Goal: Transaction & Acquisition: Register for event/course

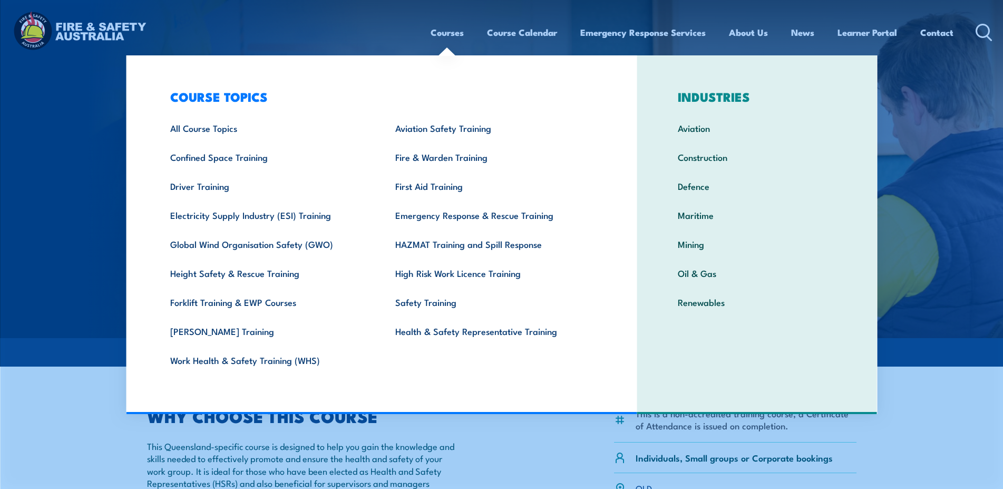
click at [448, 37] on link "Courses" at bounding box center [447, 32] width 33 height 28
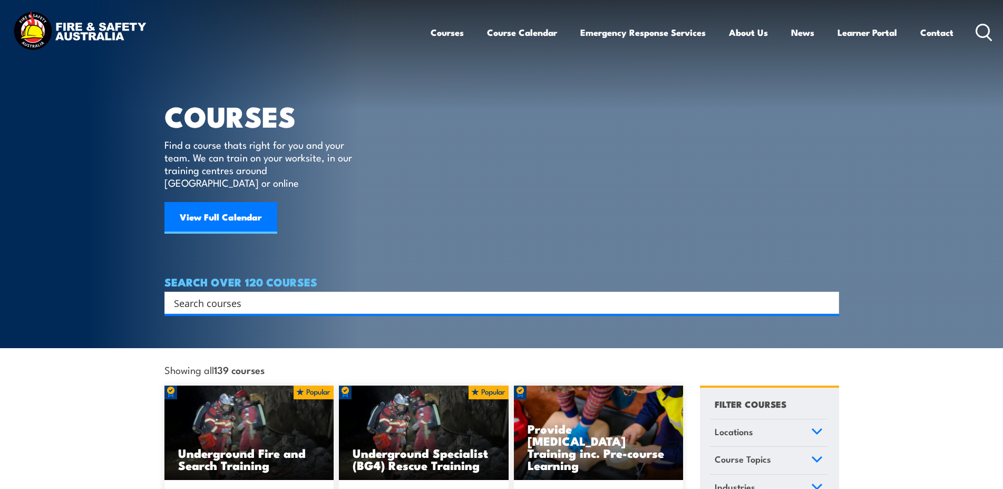
click at [511, 32] on link "Course Calendar" at bounding box center [522, 32] width 70 height 28
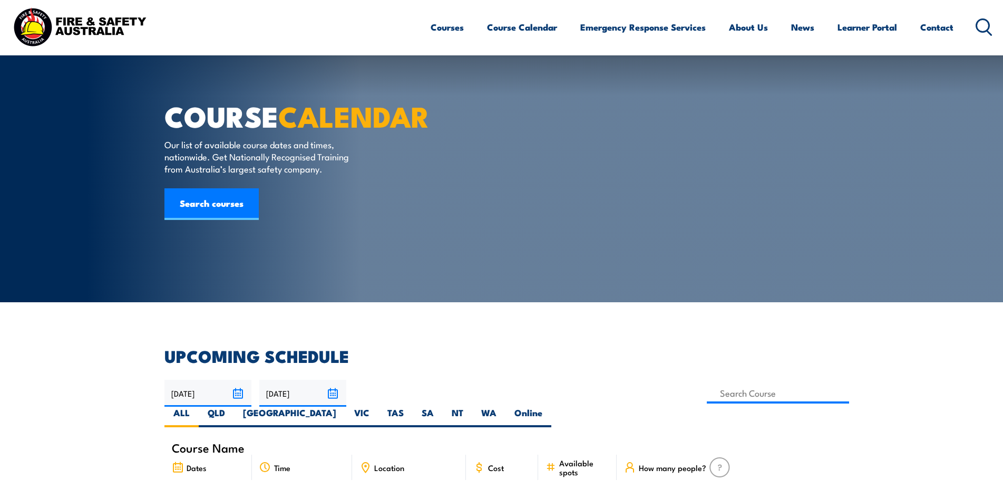
select select "7"
select select "9"
click at [239, 380] on input "21/08/2025" at bounding box center [208, 393] width 87 height 27
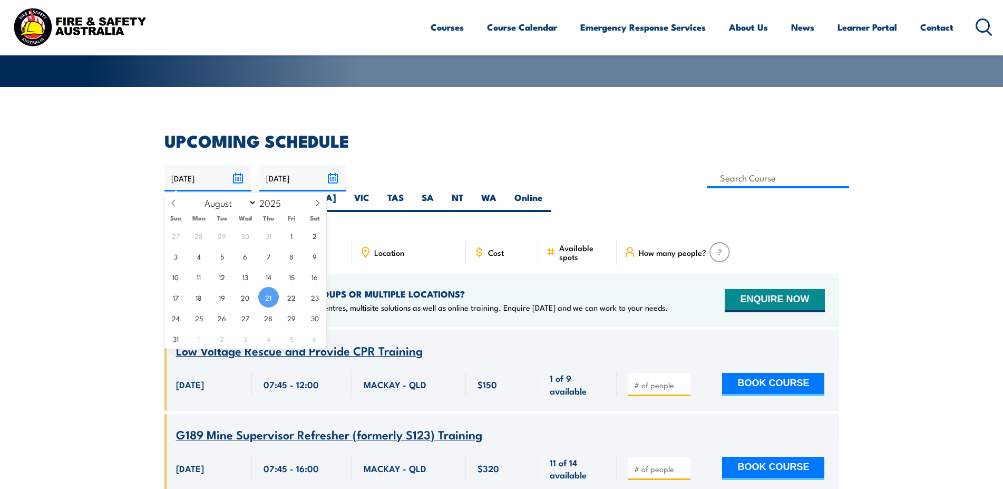
scroll to position [215, 0]
click at [222, 341] on span "2" at bounding box center [222, 338] width 21 height 21
type input "02/09/2025"
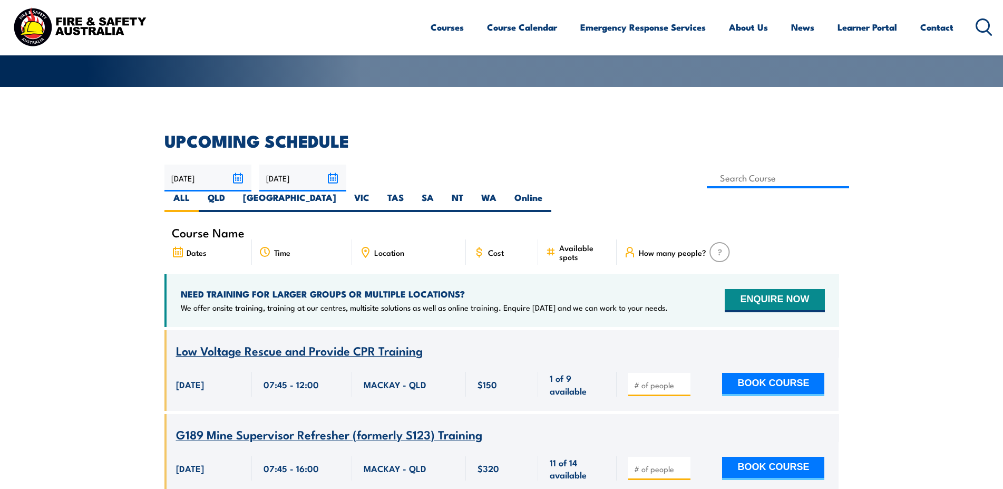
click at [332, 183] on input "20/10/2025" at bounding box center [302, 178] width 87 height 27
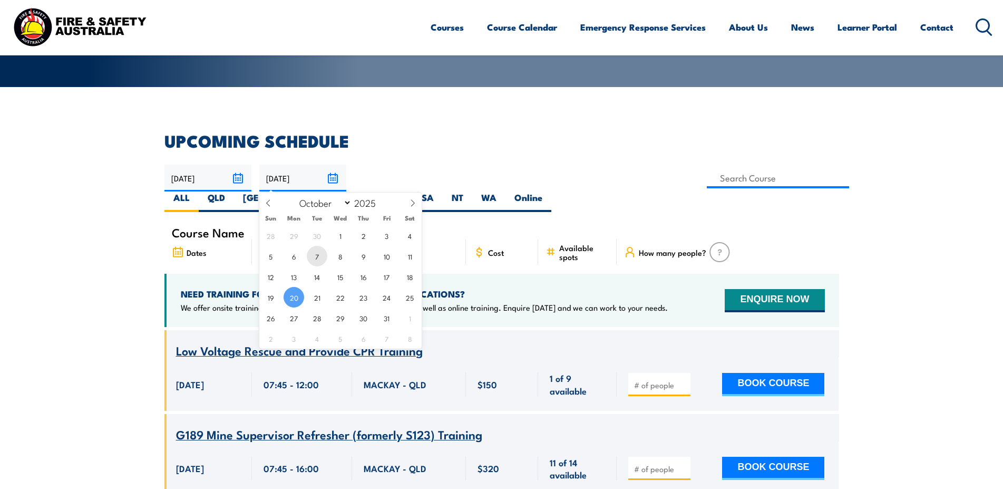
click at [318, 259] on span "7" at bounding box center [317, 256] width 21 height 21
type input "07/10/2025"
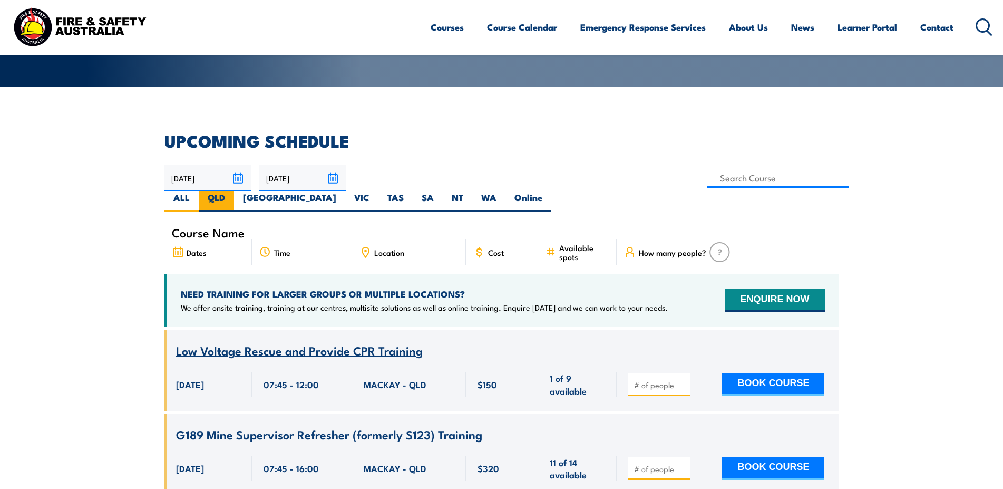
click at [234, 191] on label "QLD" at bounding box center [216, 201] width 35 height 21
click at [232, 191] on input "QLD" at bounding box center [228, 194] width 7 height 7
radio input "true"
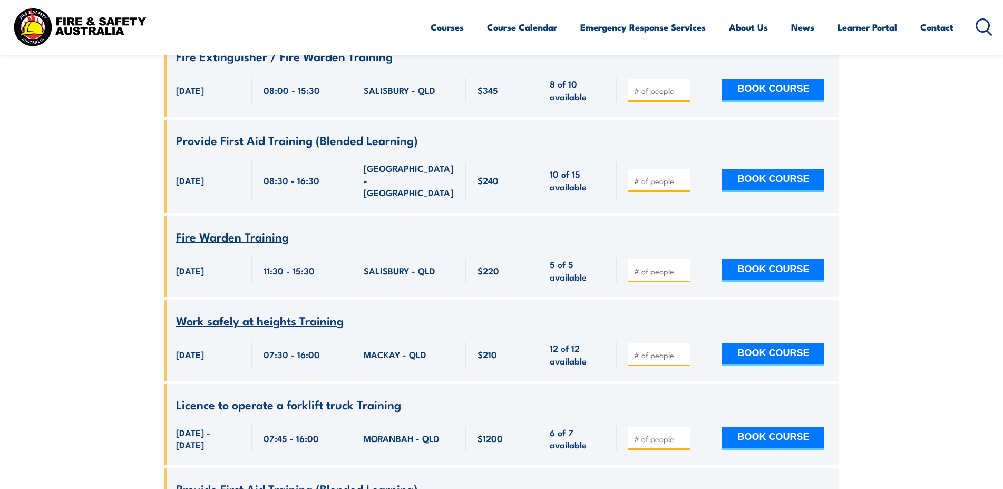
scroll to position [509, 0]
type input "1"
click at [686, 350] on input "1" at bounding box center [660, 355] width 53 height 11
click at [755, 343] on button "BOOK COURSE" at bounding box center [773, 354] width 102 height 23
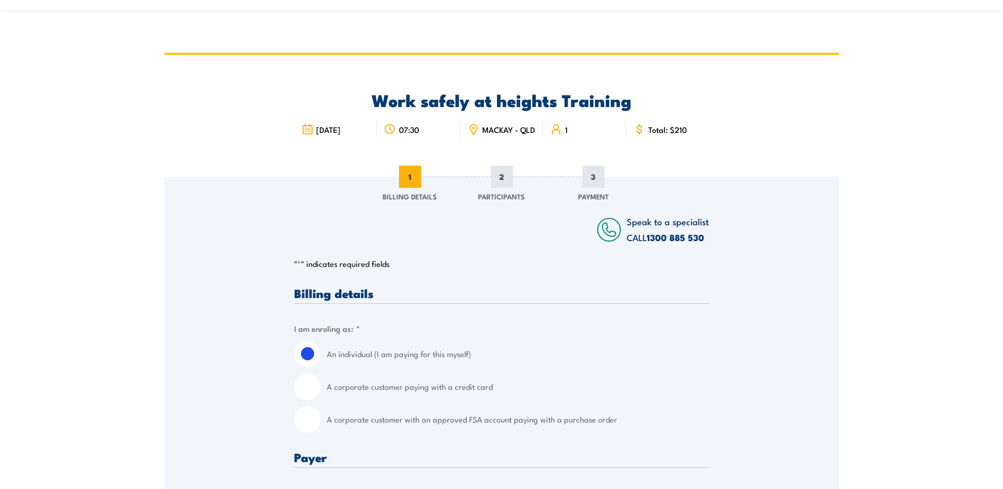
scroll to position [161, 0]
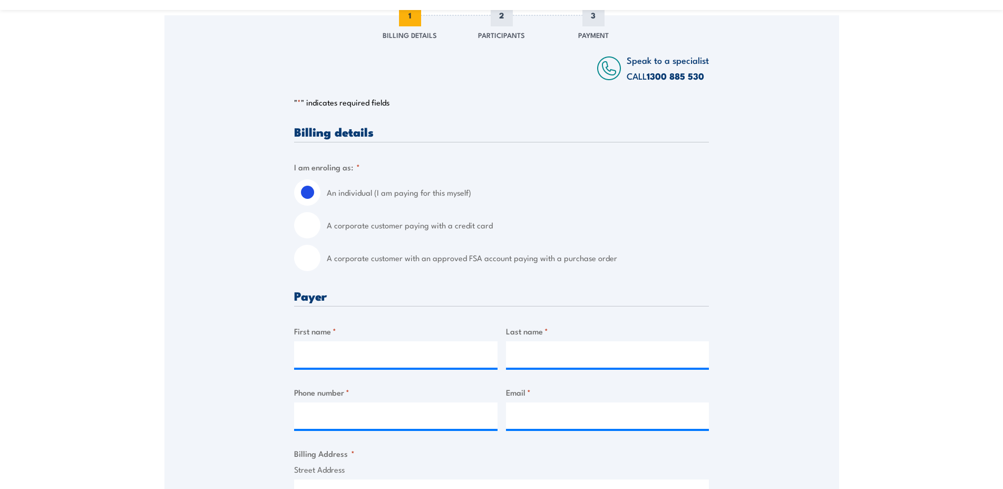
click at [304, 260] on input "A corporate customer with an approved FSA account paying with a purchase order" at bounding box center [307, 258] width 26 height 26
radio input "true"
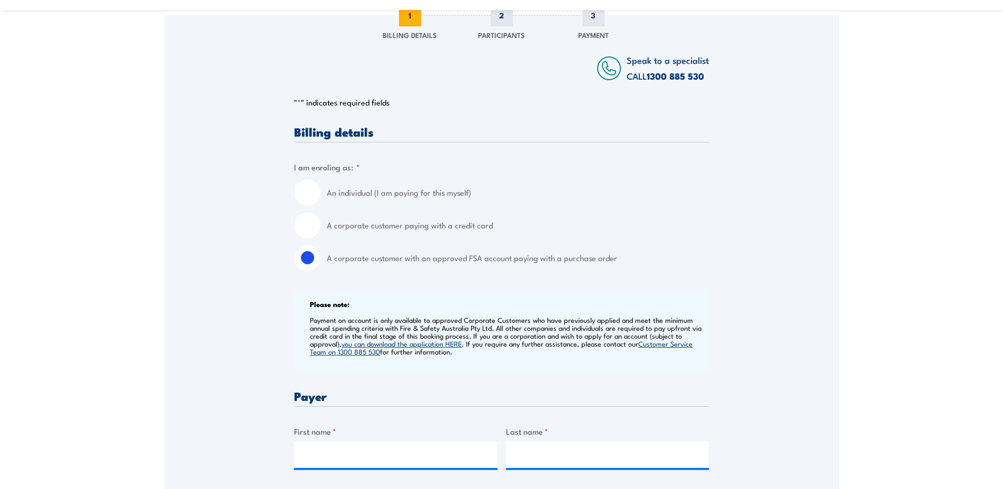
scroll to position [376, 0]
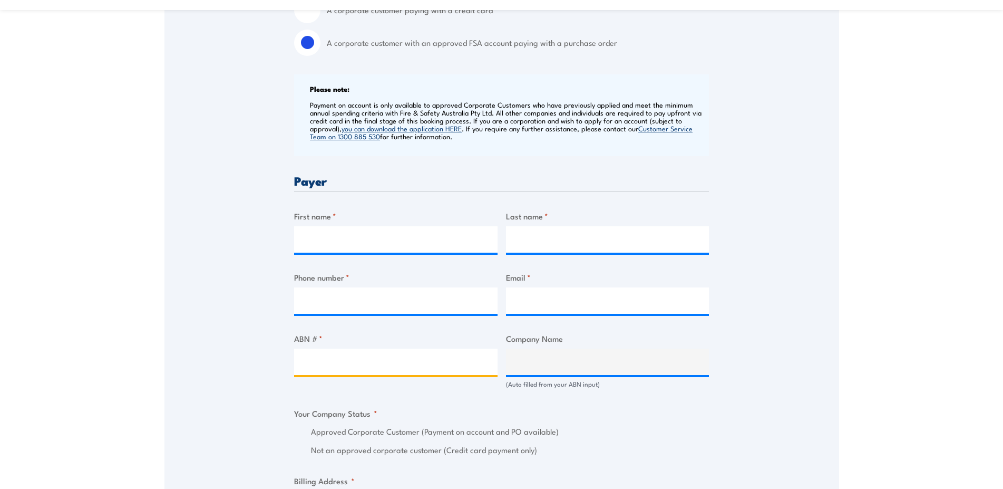
click at [388, 360] on input "ABN # *" at bounding box center [396, 362] width 204 height 26
type input "51078624281"
type input "EMECO INTERNATIONAL PTY LIMITED"
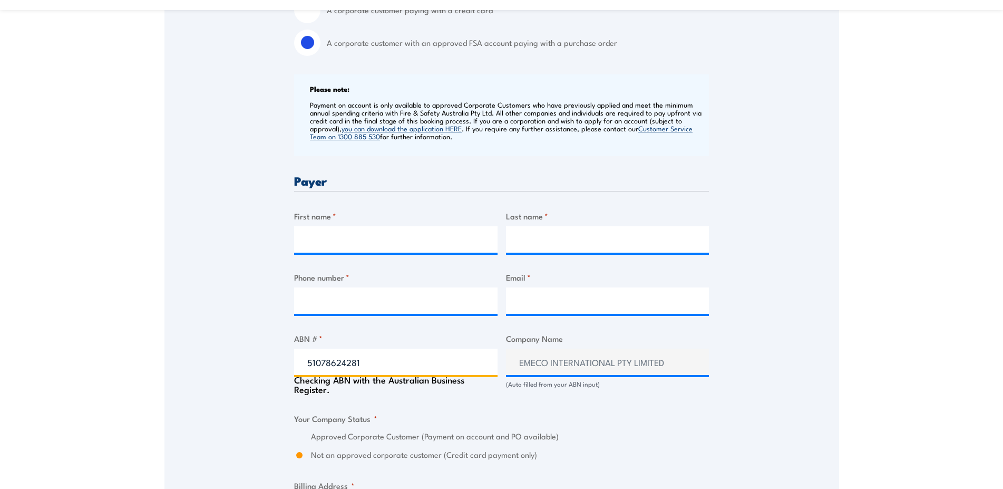
radio input "true"
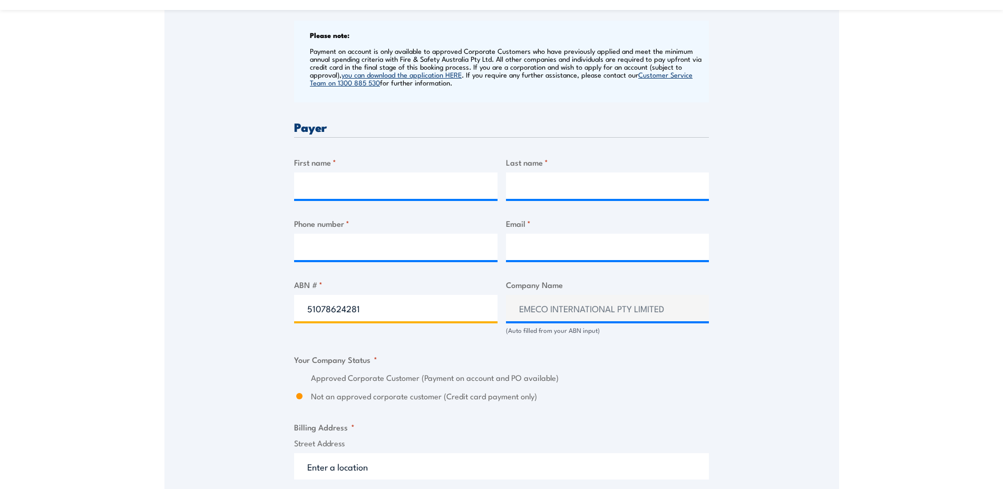
type input "51078624281"
